Goal: Check status: Check status

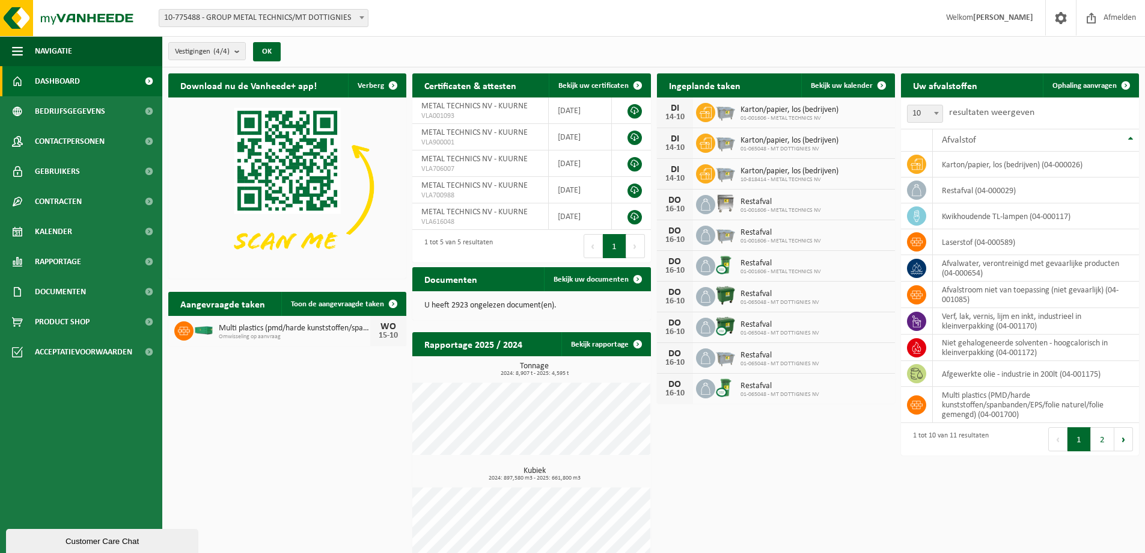
click at [360, 19] on span at bounding box center [362, 18] width 12 height 16
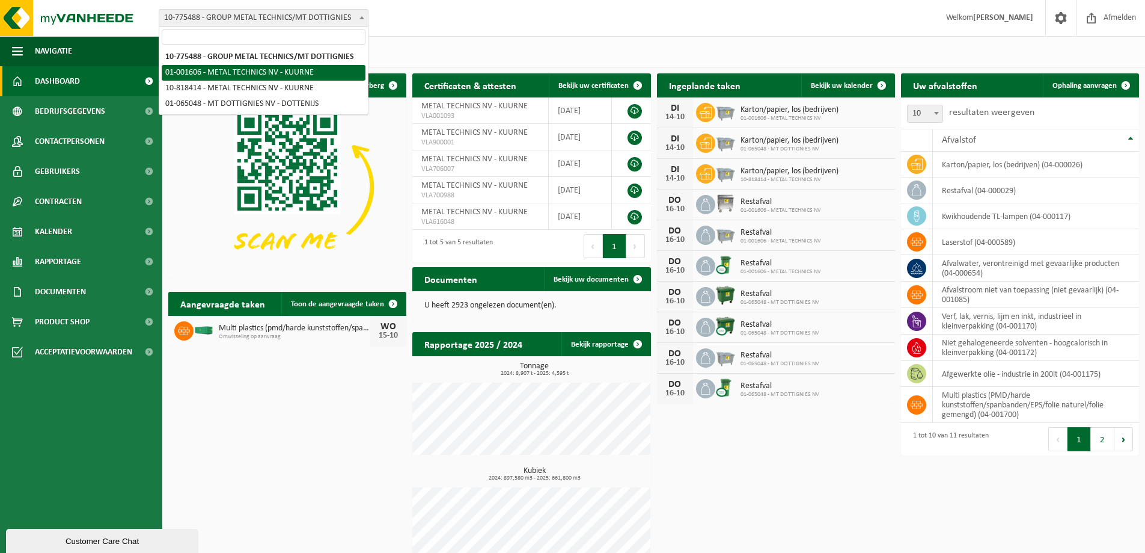
select select "18399"
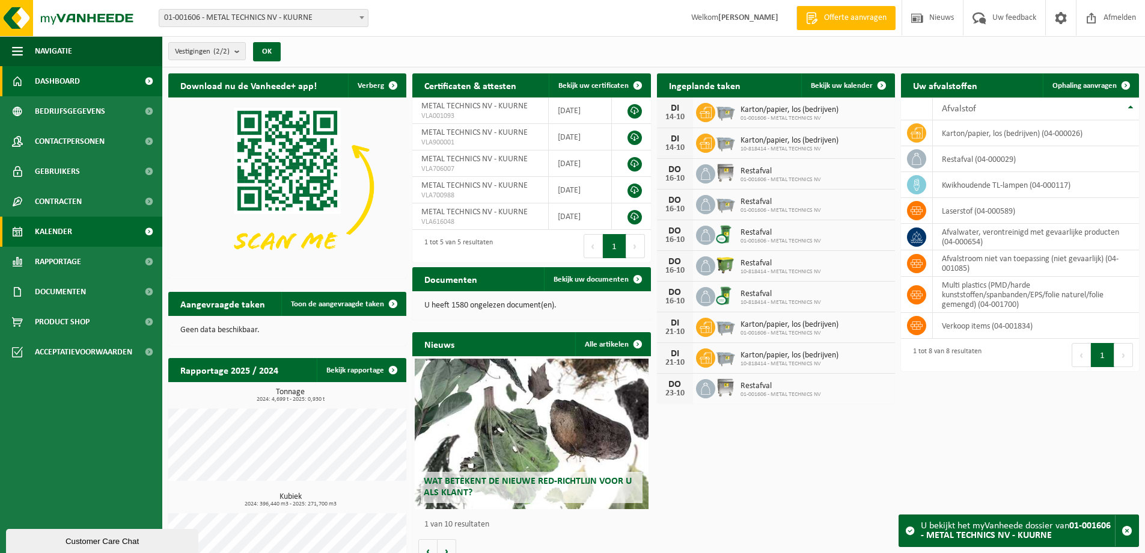
click at [87, 223] on link "Kalender" at bounding box center [81, 231] width 162 height 30
